Goal: Information Seeking & Learning: Learn about a topic

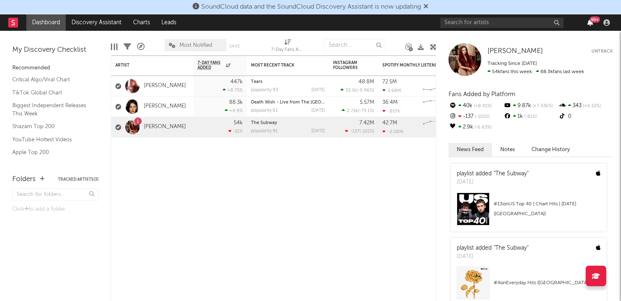
click at [591, 24] on icon "button" at bounding box center [590, 22] width 6 height 7
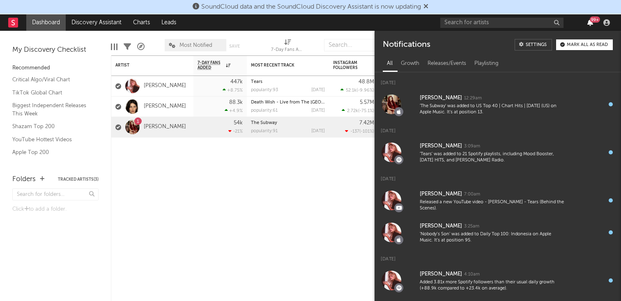
click at [591, 24] on icon "button" at bounding box center [590, 22] width 6 height 7
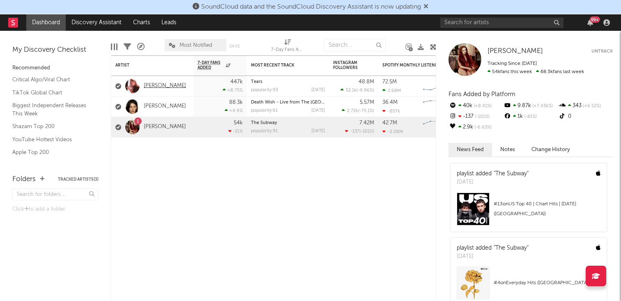
click at [157, 83] on link "[PERSON_NAME]" at bounding box center [165, 85] width 42 height 7
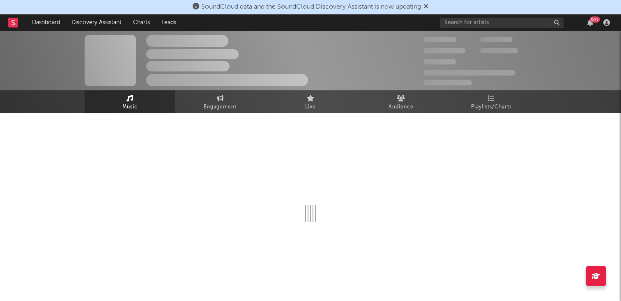
select select "6m"
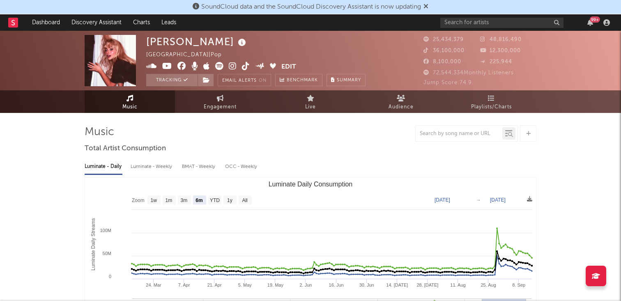
select select "6m"
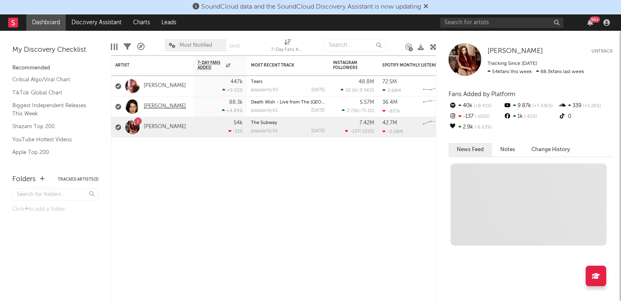
click at [162, 107] on link "[PERSON_NAME]" at bounding box center [165, 106] width 42 height 7
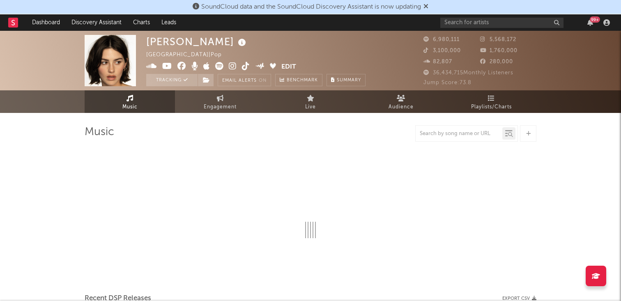
select select "6m"
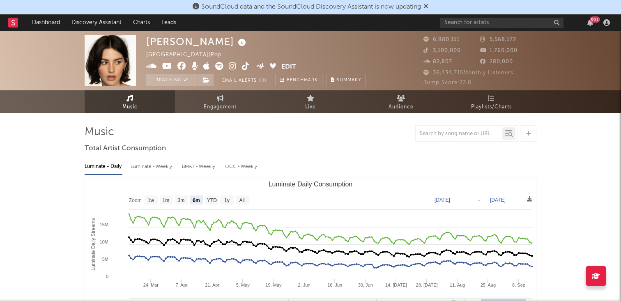
click at [113, 56] on img at bounding box center [110, 60] width 51 height 51
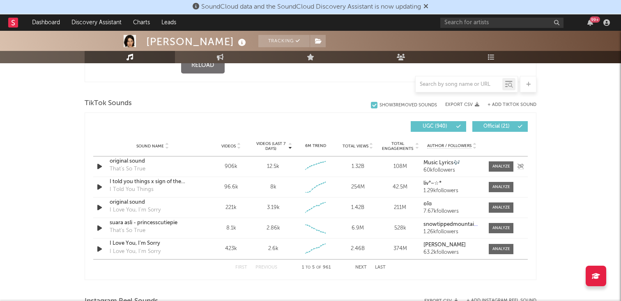
scroll to position [369, 0]
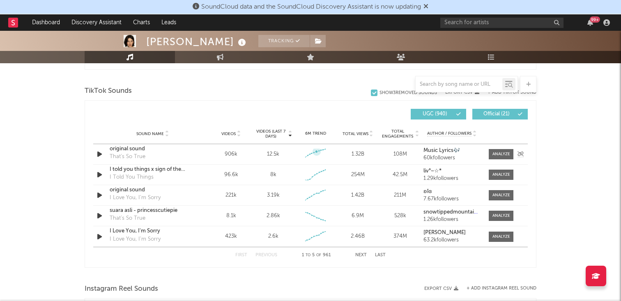
click at [316, 153] on icon at bounding box center [316, 151] width 8 height 8
click at [319, 151] on icon at bounding box center [318, 150] width 1 height 1
click at [498, 153] on div at bounding box center [501, 154] width 18 height 6
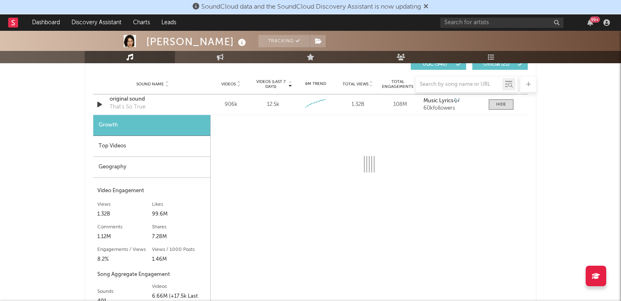
scroll to position [427, 0]
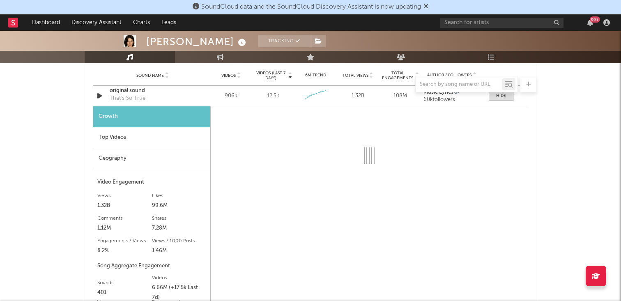
select select "6m"
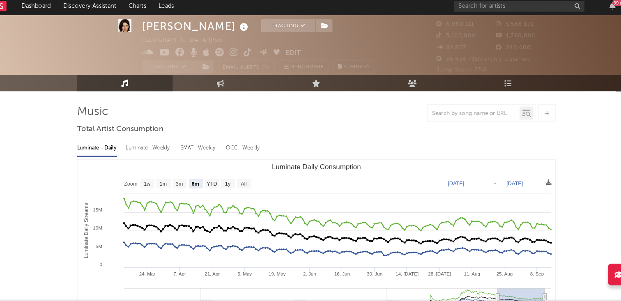
scroll to position [27, 0]
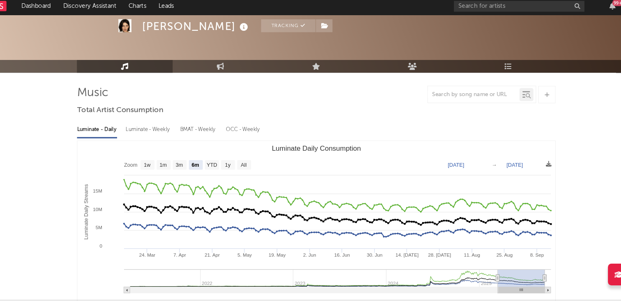
click at [151, 135] on div "Luminate - Weekly" at bounding box center [152, 139] width 43 height 14
select select "6m"
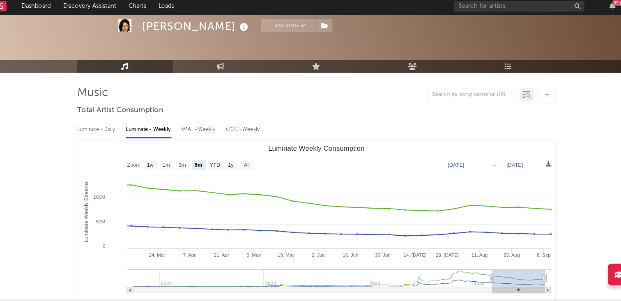
click at [203, 139] on div "BMAT - Weekly" at bounding box center [199, 139] width 35 height 14
select select "6m"
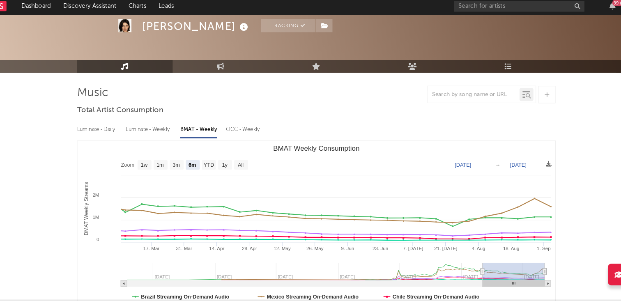
click at [228, 138] on div "OCC - Weekly" at bounding box center [241, 139] width 33 height 14
select select "6m"
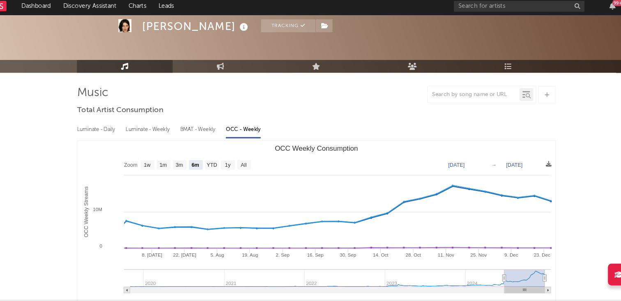
click at [105, 137] on div "Luminate - Daily" at bounding box center [104, 139] width 38 height 14
select select "6m"
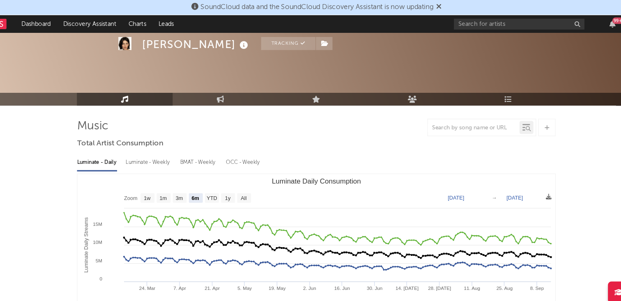
scroll to position [0, 0]
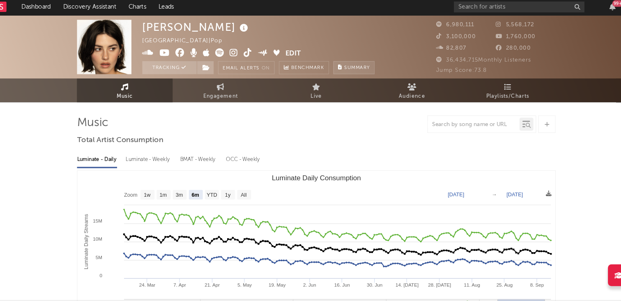
click at [349, 82] on span "Summary" at bounding box center [349, 80] width 24 height 5
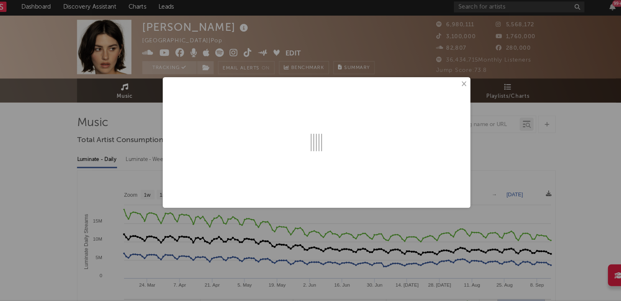
click at [450, 95] on button "×" at bounding box center [448, 95] width 9 height 9
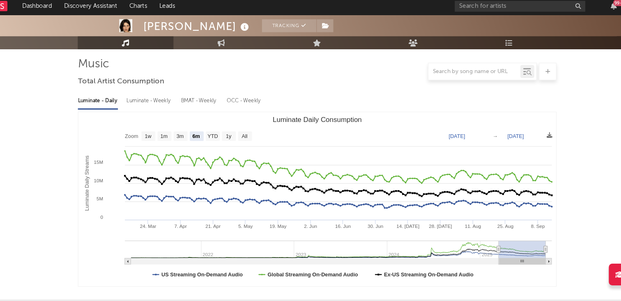
scroll to position [60, 0]
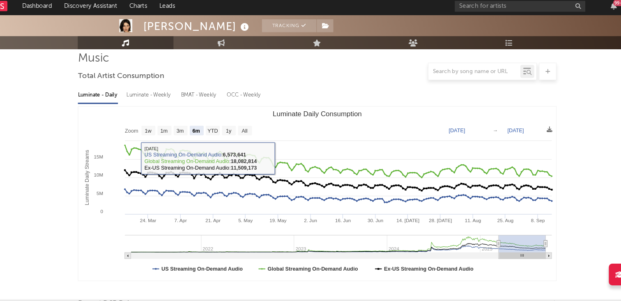
click at [148, 105] on div "Luminate - Weekly" at bounding box center [152, 107] width 43 height 14
select select "6m"
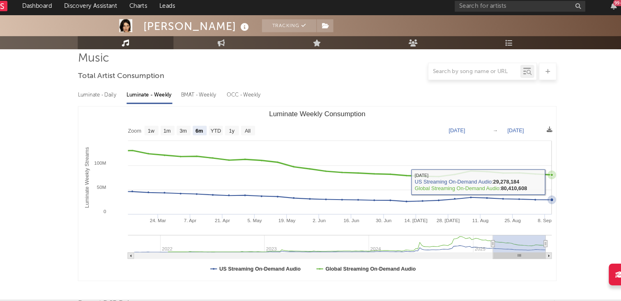
click at [533, 180] on icon "Luminate Weekly Consumption" at bounding box center [531, 182] width 8 height 8
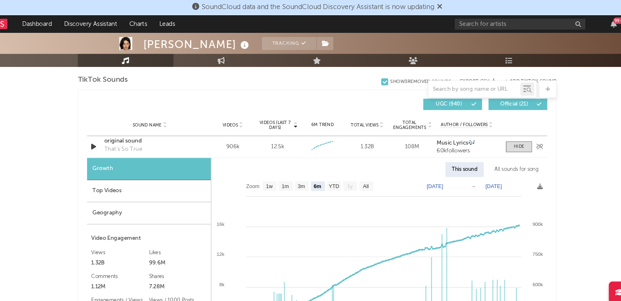
scroll to position [381, 0]
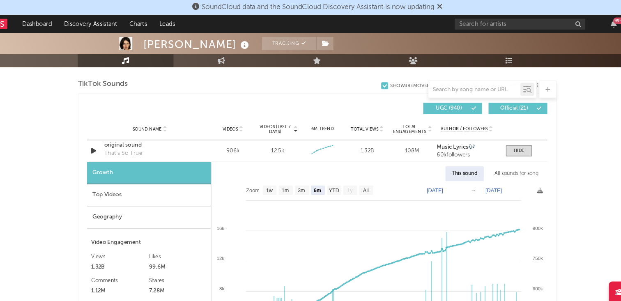
click at [76, 176] on div "Gracie Abrams Tracking United States | Pop Edit Tracking Email Alerts On Benchm…" at bounding box center [310, 297] width 621 height 1295
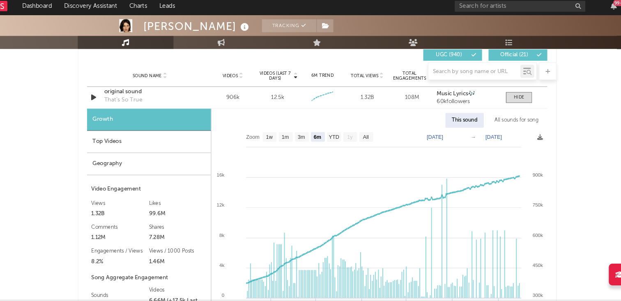
scroll to position [415, 0]
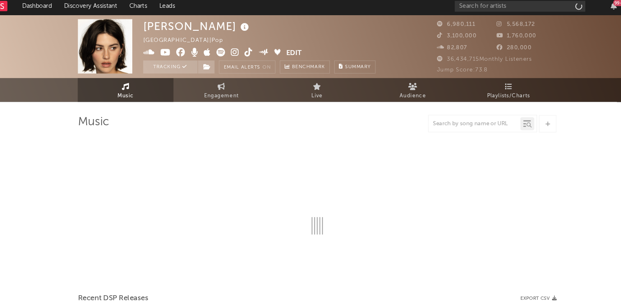
select select "6m"
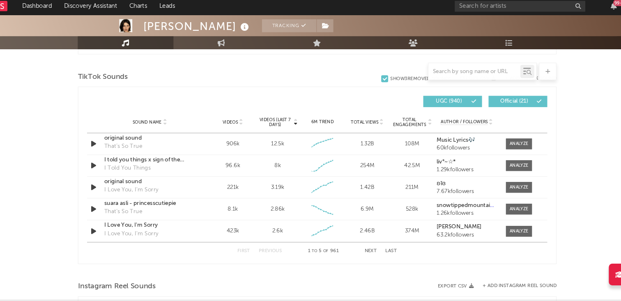
scroll to position [377, 0]
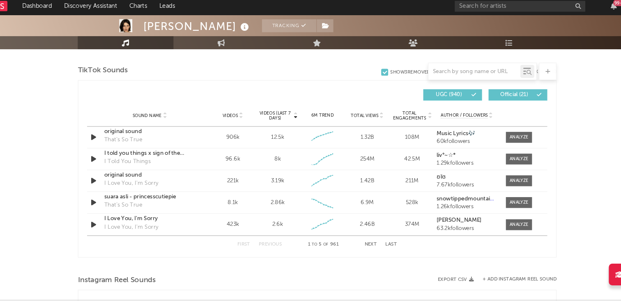
click at [358, 249] on button "Next" at bounding box center [360, 247] width 11 height 5
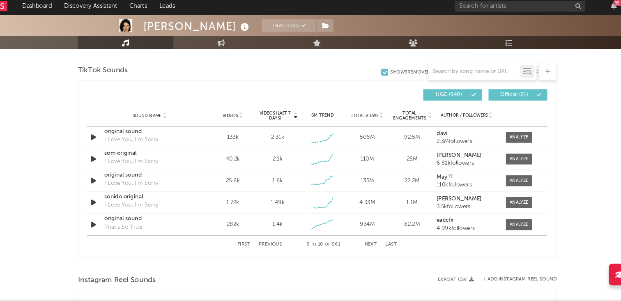
click at [266, 248] on button "Previous" at bounding box center [266, 247] width 22 height 5
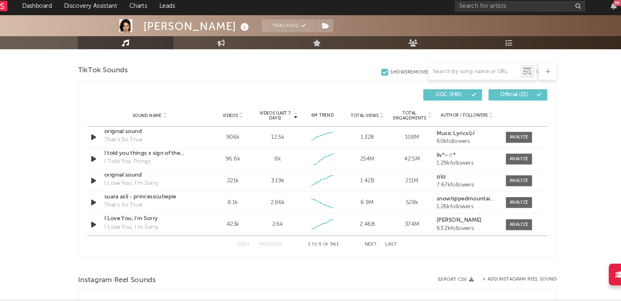
click at [359, 246] on button "Next" at bounding box center [360, 247] width 11 height 5
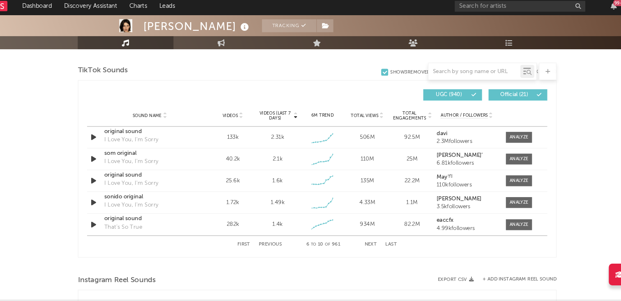
click at [359, 246] on button "Next" at bounding box center [360, 247] width 11 height 5
click at [265, 249] on div "First Previous 16 to 20 of 961 Next Last" at bounding box center [310, 247] width 150 height 16
click at [265, 249] on button "Previous" at bounding box center [266, 247] width 22 height 5
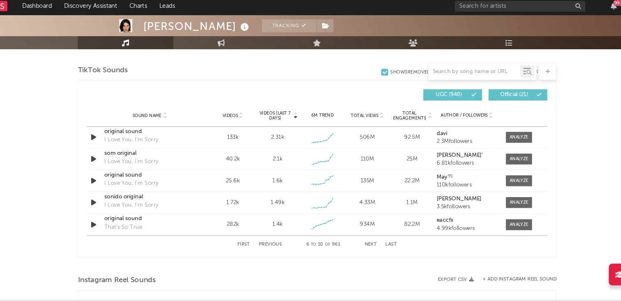
click at [265, 249] on button "Previous" at bounding box center [266, 247] width 22 height 5
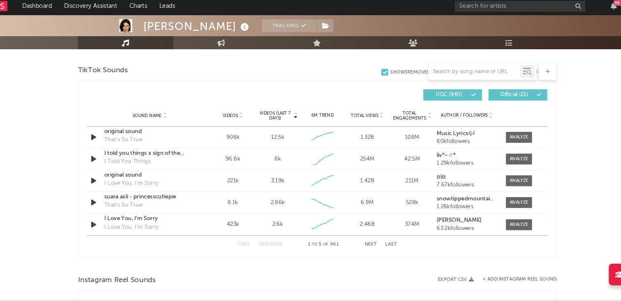
click at [265, 249] on button "Previous" at bounding box center [266, 247] width 22 height 5
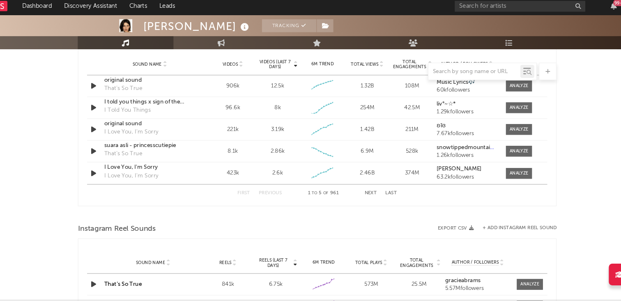
scroll to position [428, 0]
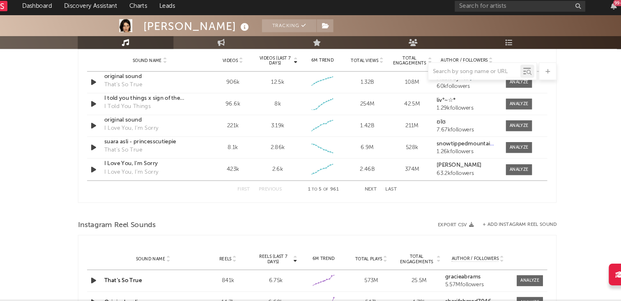
click at [361, 193] on button "Next" at bounding box center [360, 195] width 11 height 5
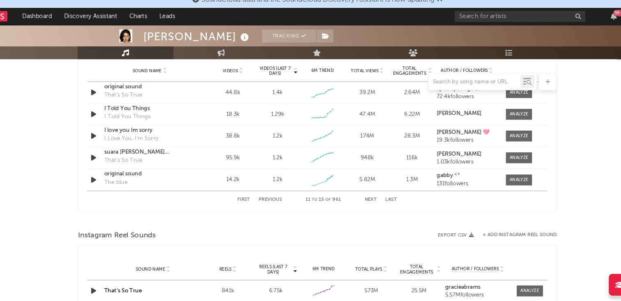
scroll to position [427, 0]
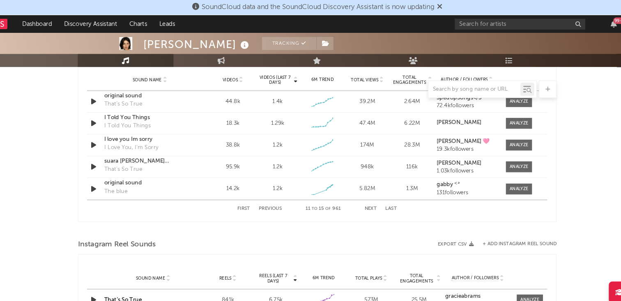
click at [266, 197] on button "Previous" at bounding box center [266, 197] width 22 height 5
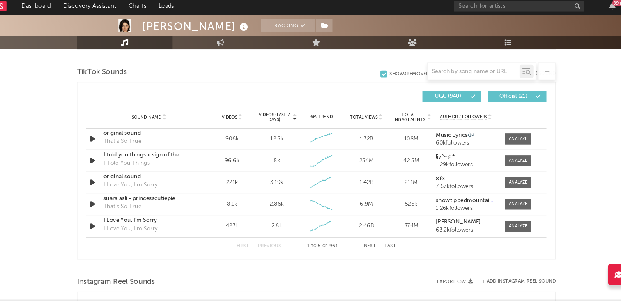
scroll to position [378, 0]
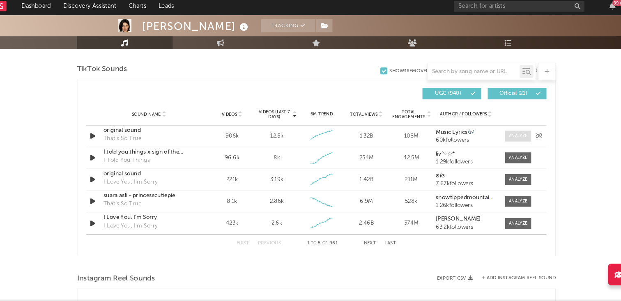
click at [507, 144] on div at bounding box center [501, 145] width 18 height 6
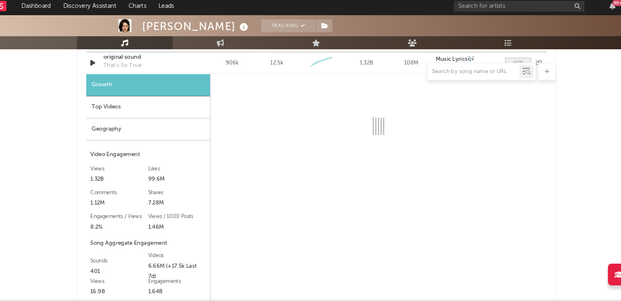
scroll to position [448, 0]
select select "6m"
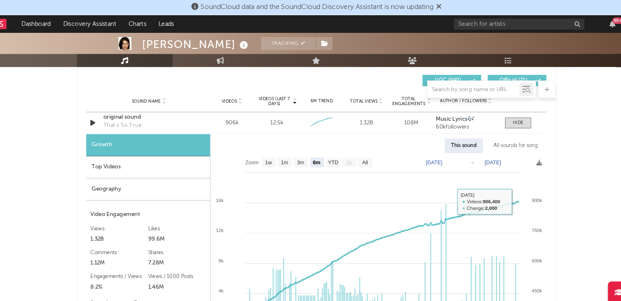
scroll to position [405, 0]
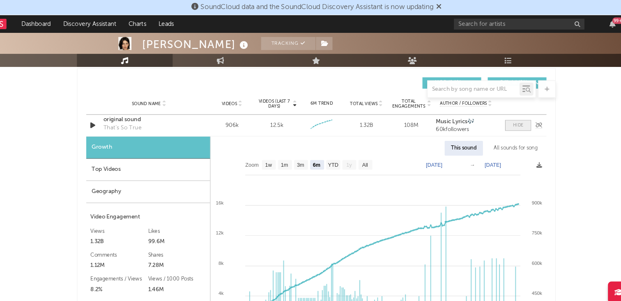
click at [504, 119] on div at bounding box center [501, 118] width 10 height 6
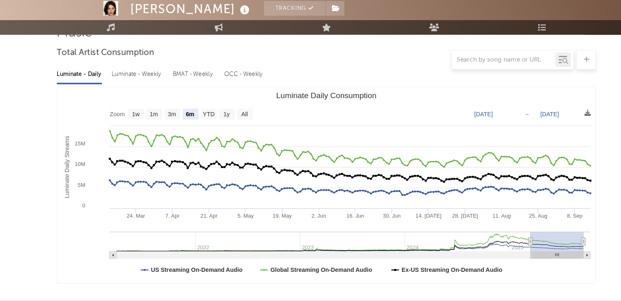
scroll to position [82, 0]
